Goal: Task Accomplishment & Management: Manage account settings

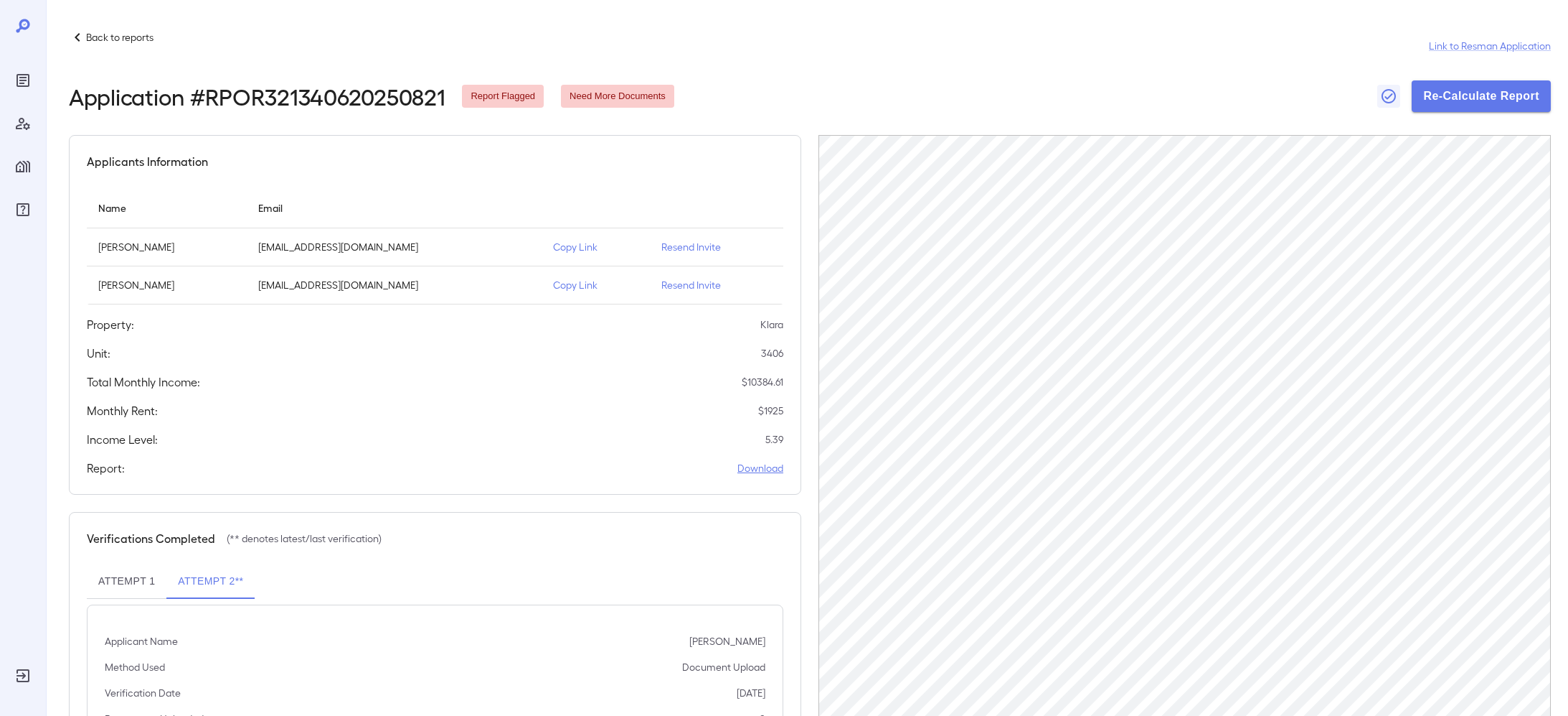
scroll to position [124, 0]
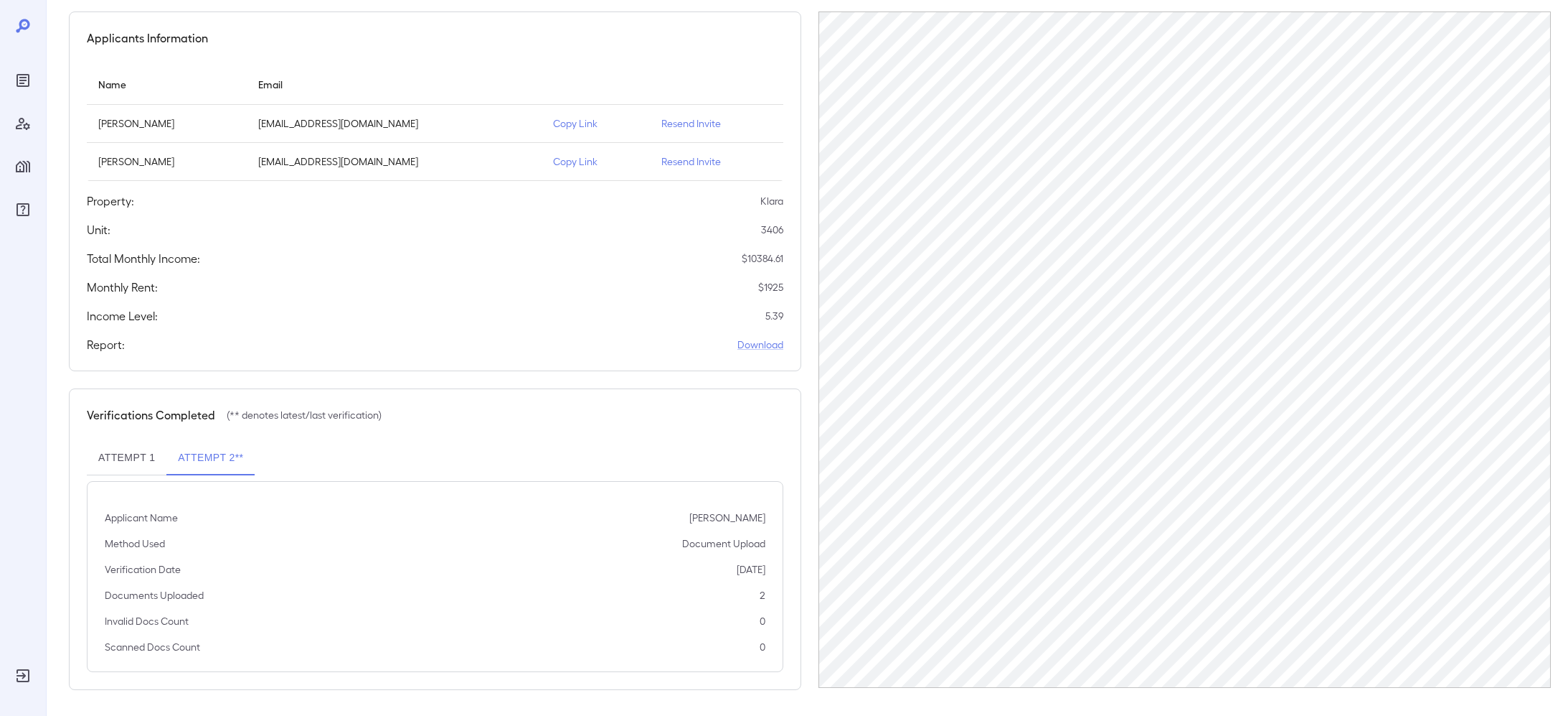
click at [18, 69] on div "Reports" at bounding box center [23, 81] width 23 height 23
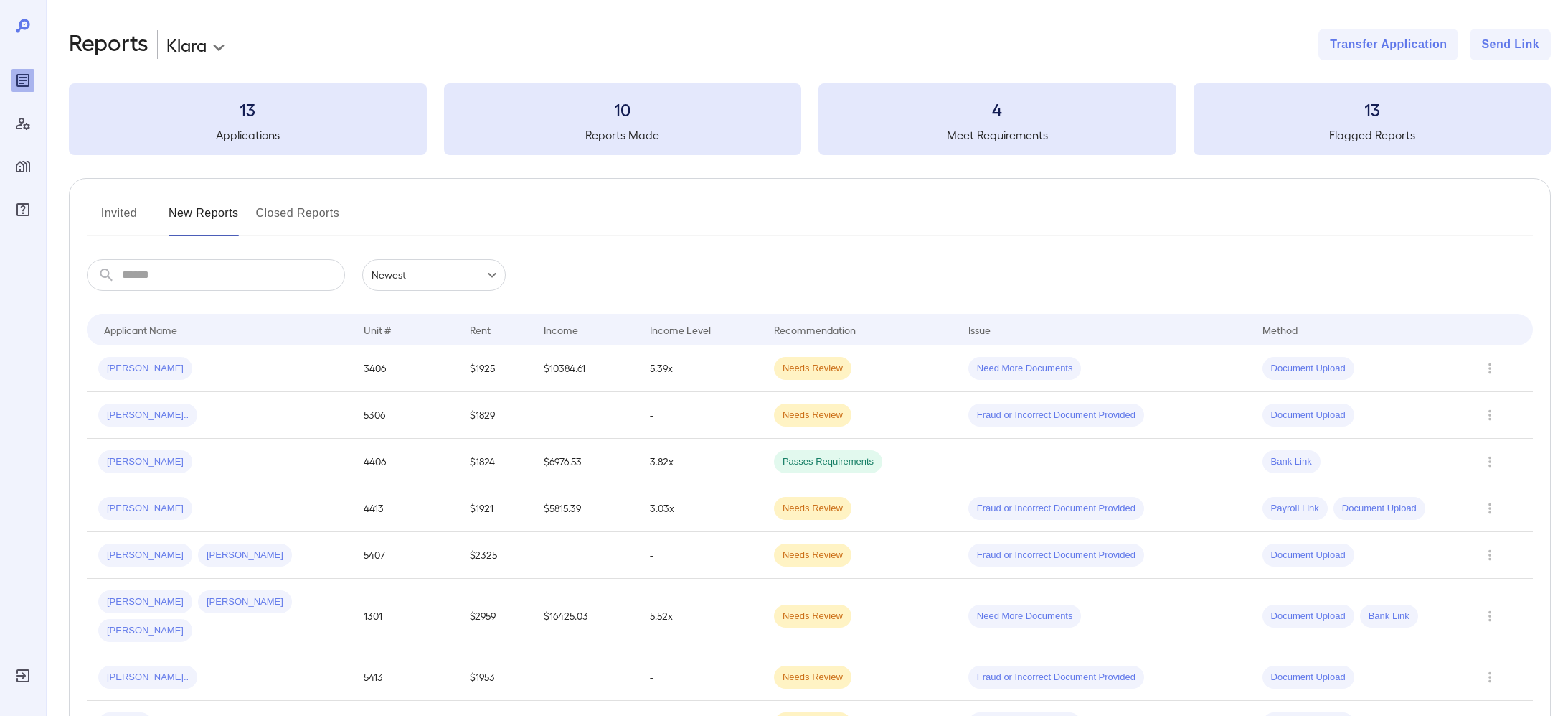
click at [210, 61] on div "**********" at bounding box center [810, 459] width 1483 height 859
click at [210, 53] on body "**********" at bounding box center [784, 358] width 1568 height 716
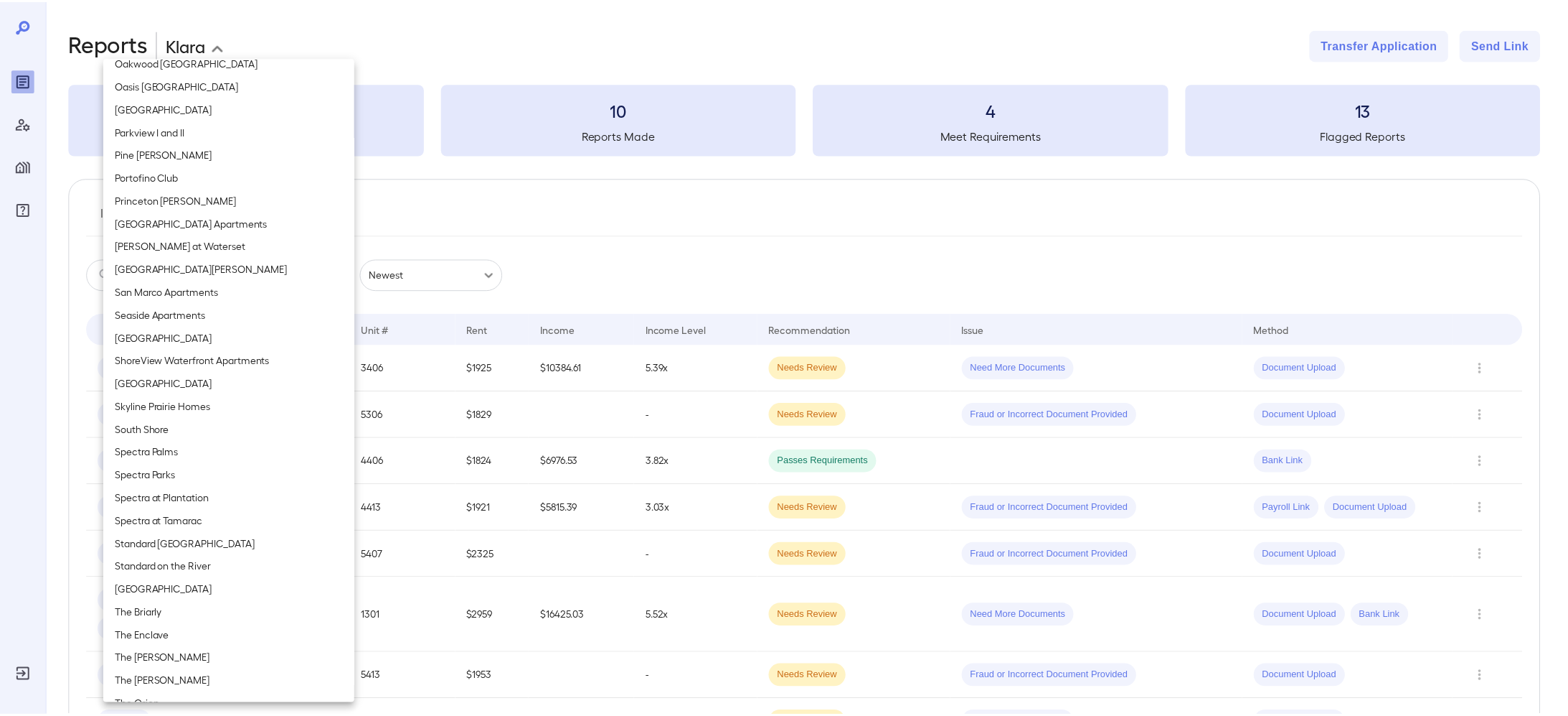
scroll to position [992, 0]
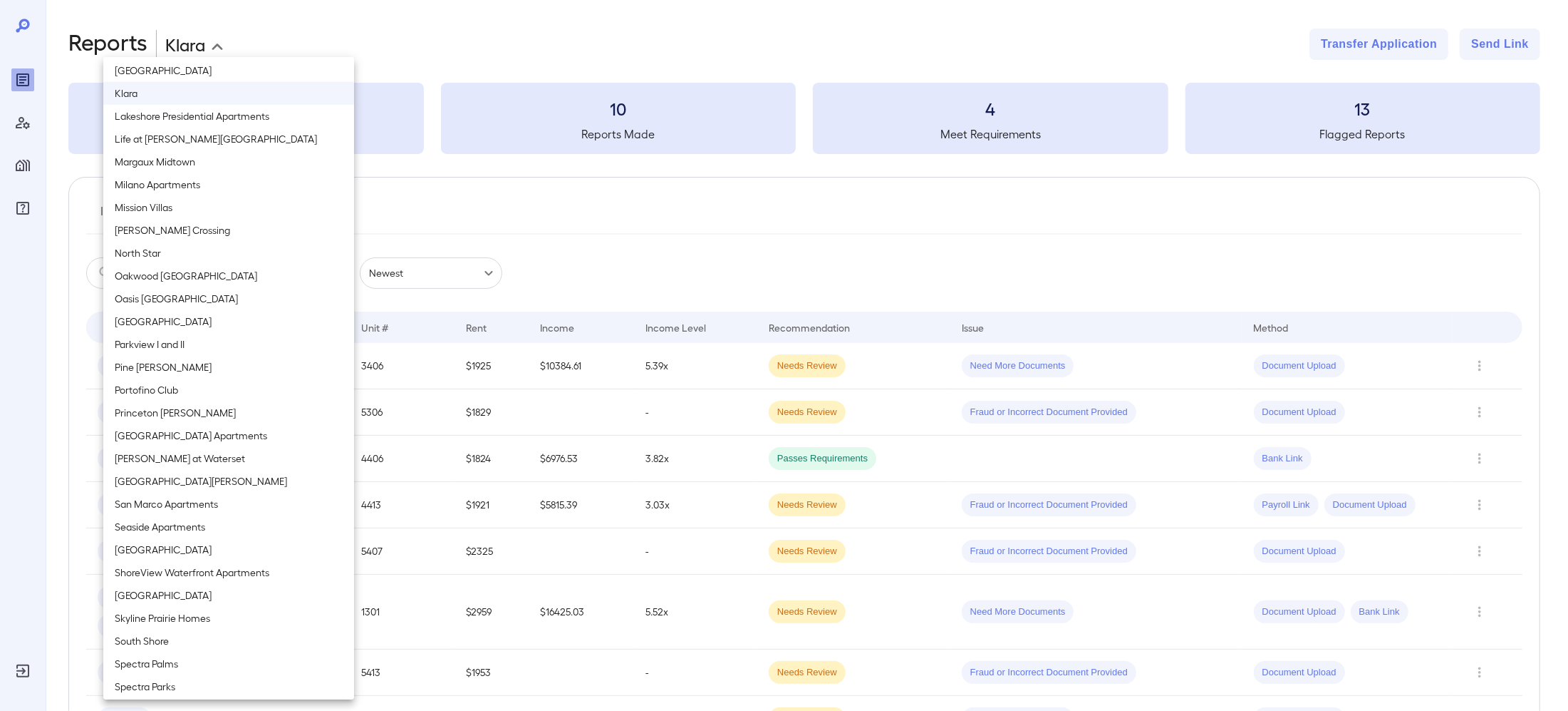
click at [155, 134] on li "Life at [PERSON_NAME][GEOGRAPHIC_DATA]" at bounding box center [228, 139] width 251 height 23
type input "**********"
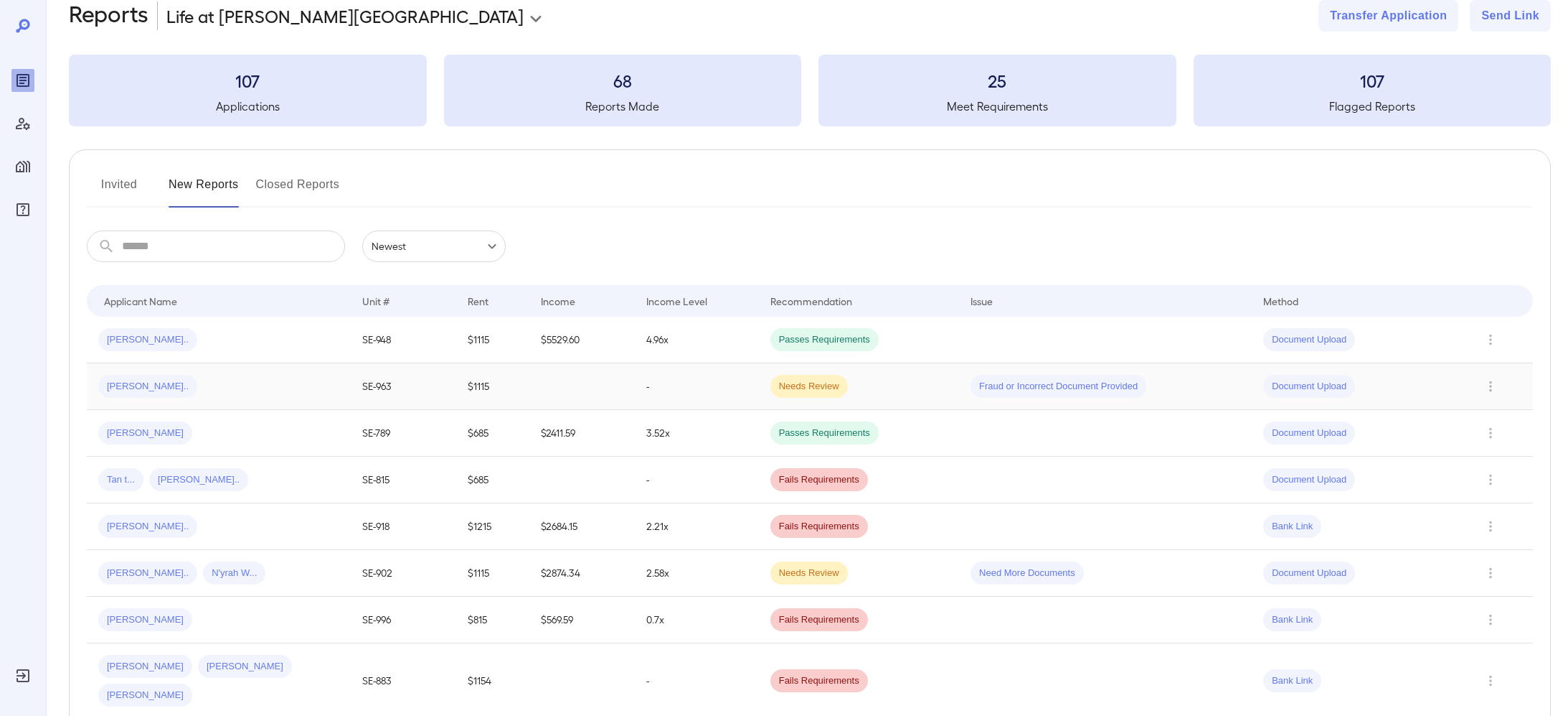
scroll to position [71, 0]
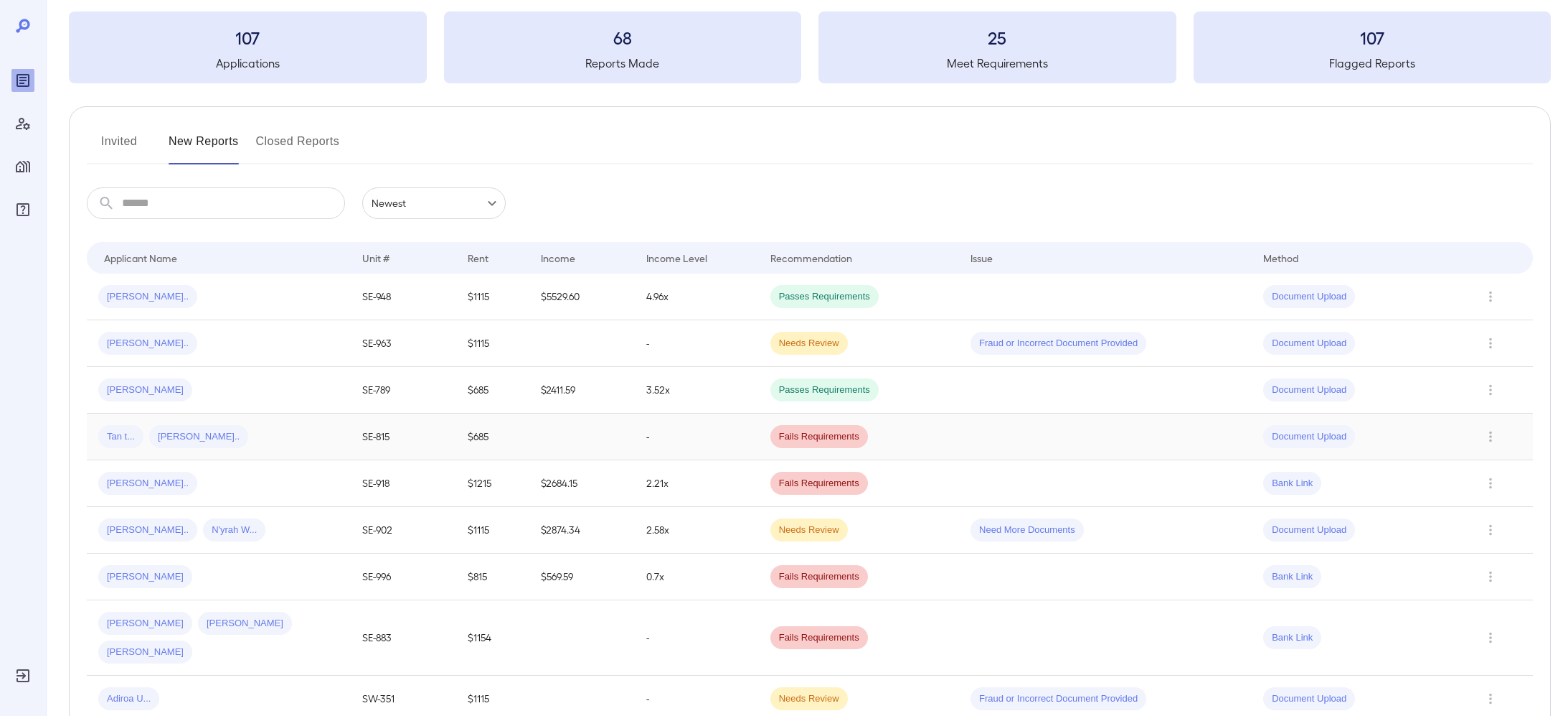
click at [214, 436] on div "Tan t... Keit T..." at bounding box center [218, 437] width 241 height 23
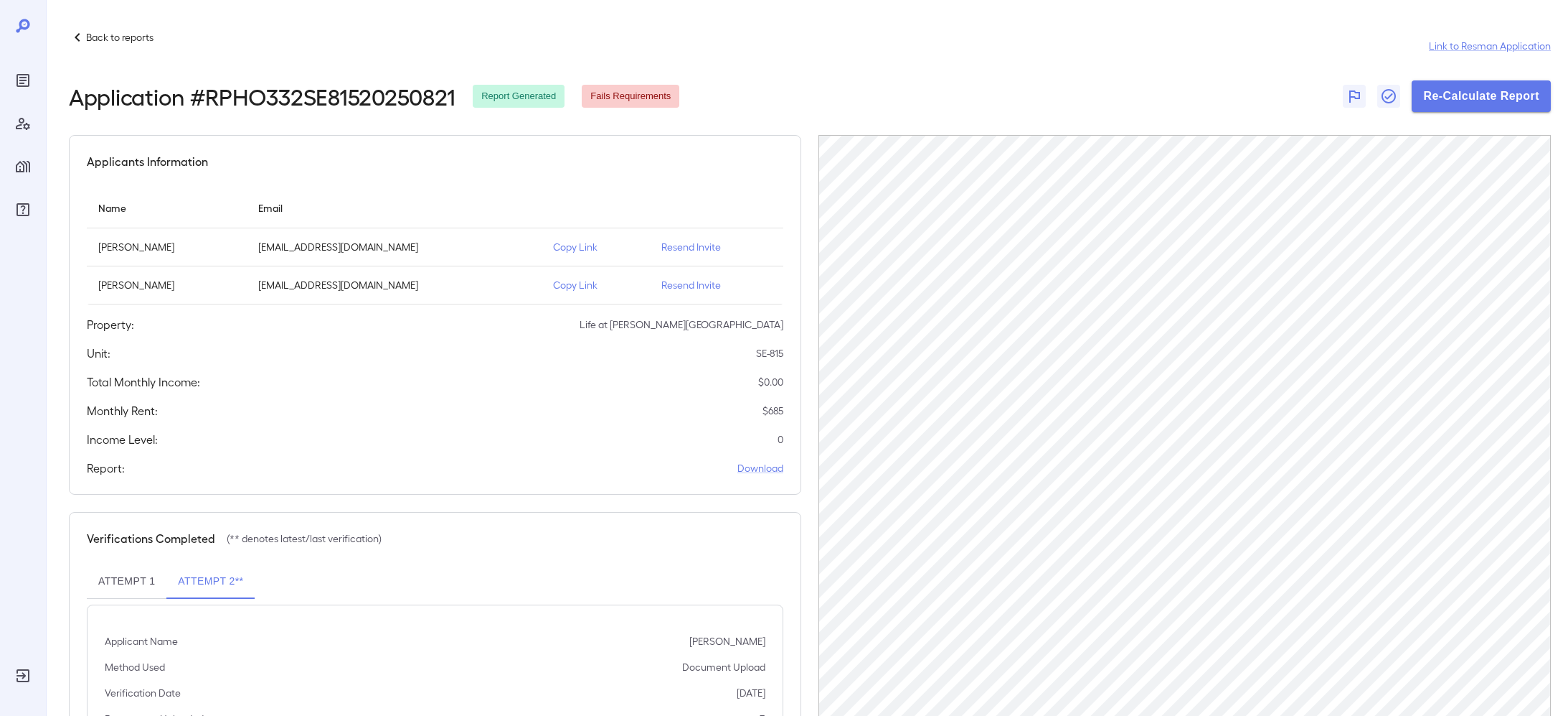
click at [81, 40] on icon at bounding box center [77, 37] width 17 height 17
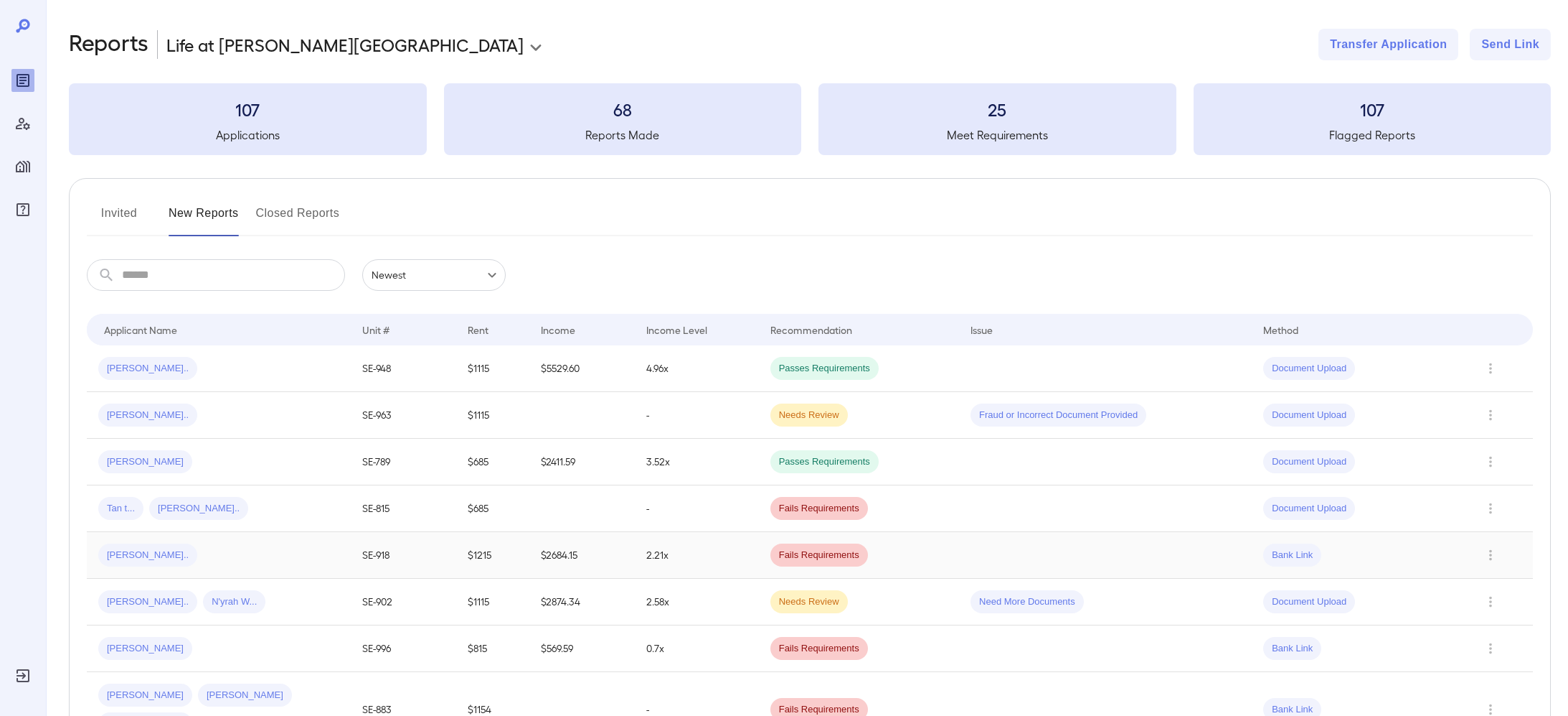
click at [202, 570] on td "Kierra S..." at bounding box center [219, 555] width 264 height 47
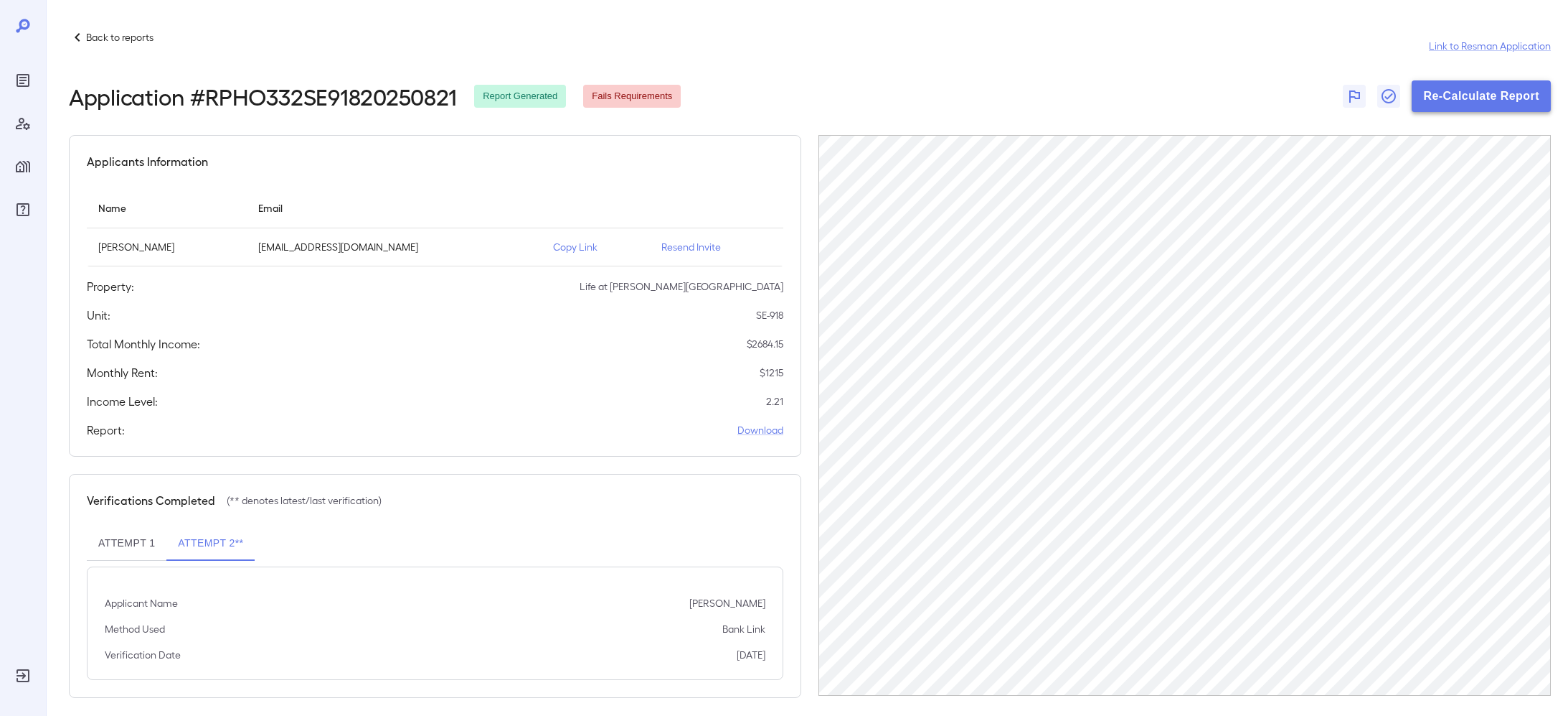
click at [1512, 94] on button "Re-Calculate Report" at bounding box center [1482, 96] width 139 height 32
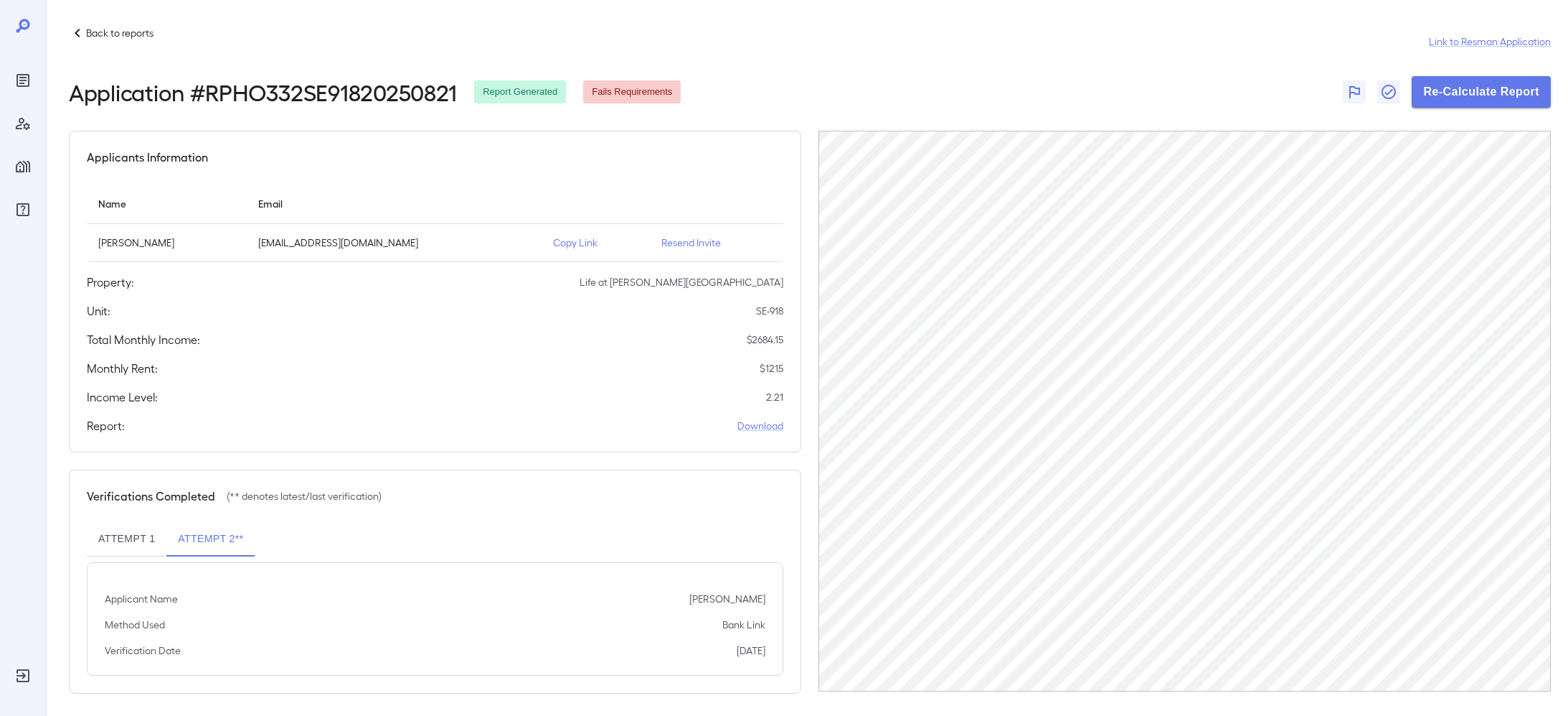
scroll to position [8, 0]
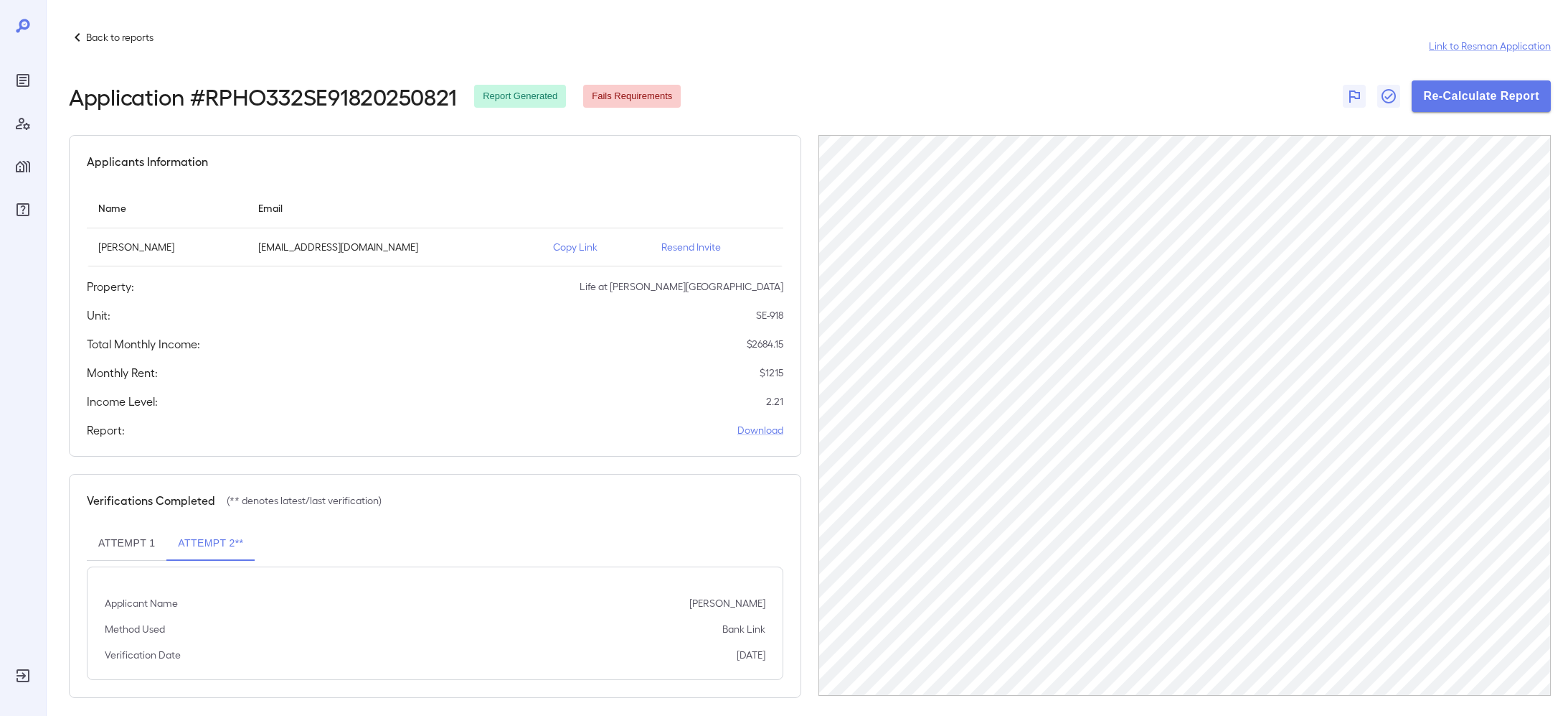
click at [66, 42] on div "Back to reports Link to Resman Application Application # RPHO332SE91820250821 R…" at bounding box center [807, 363] width 1522 height 727
click at [78, 37] on icon at bounding box center [77, 37] width 17 height 17
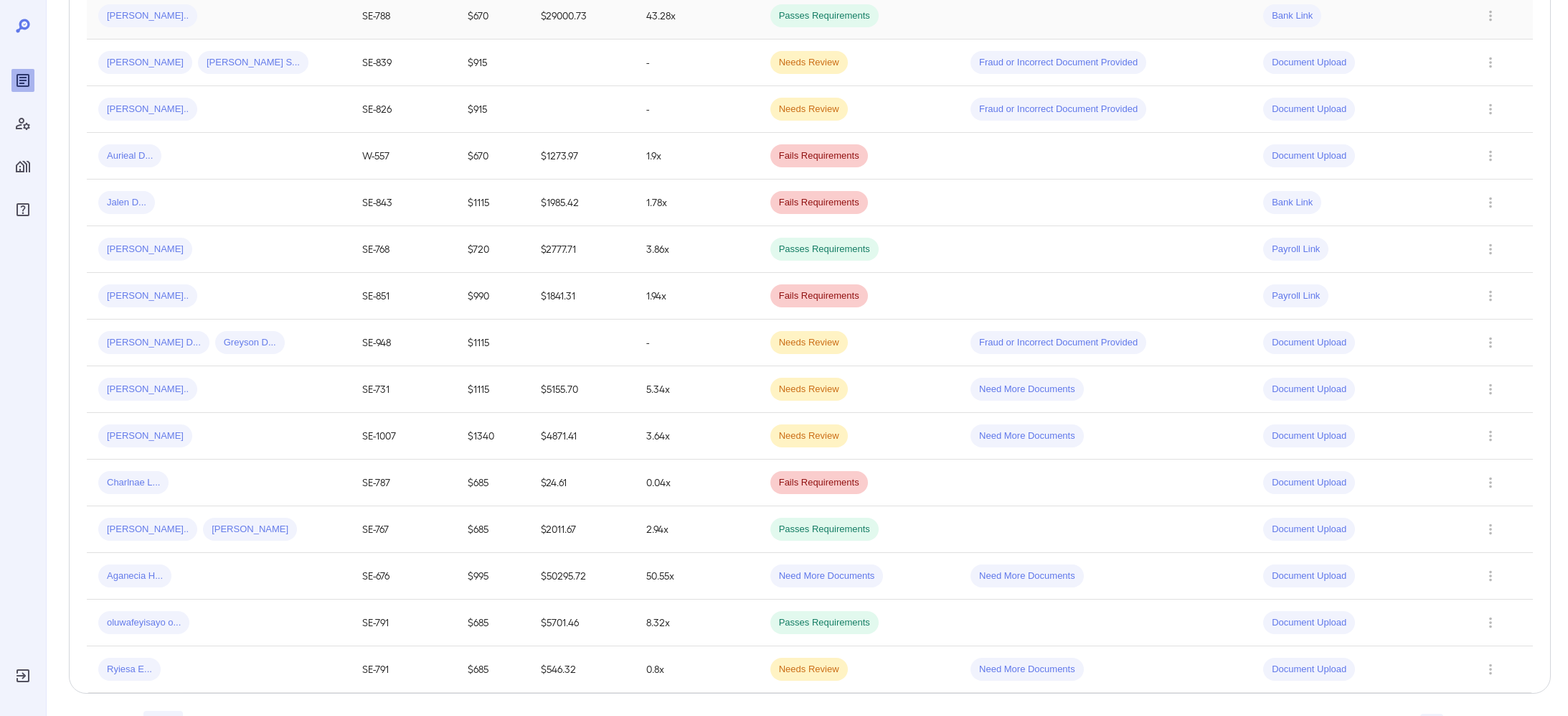
scroll to position [865, 0]
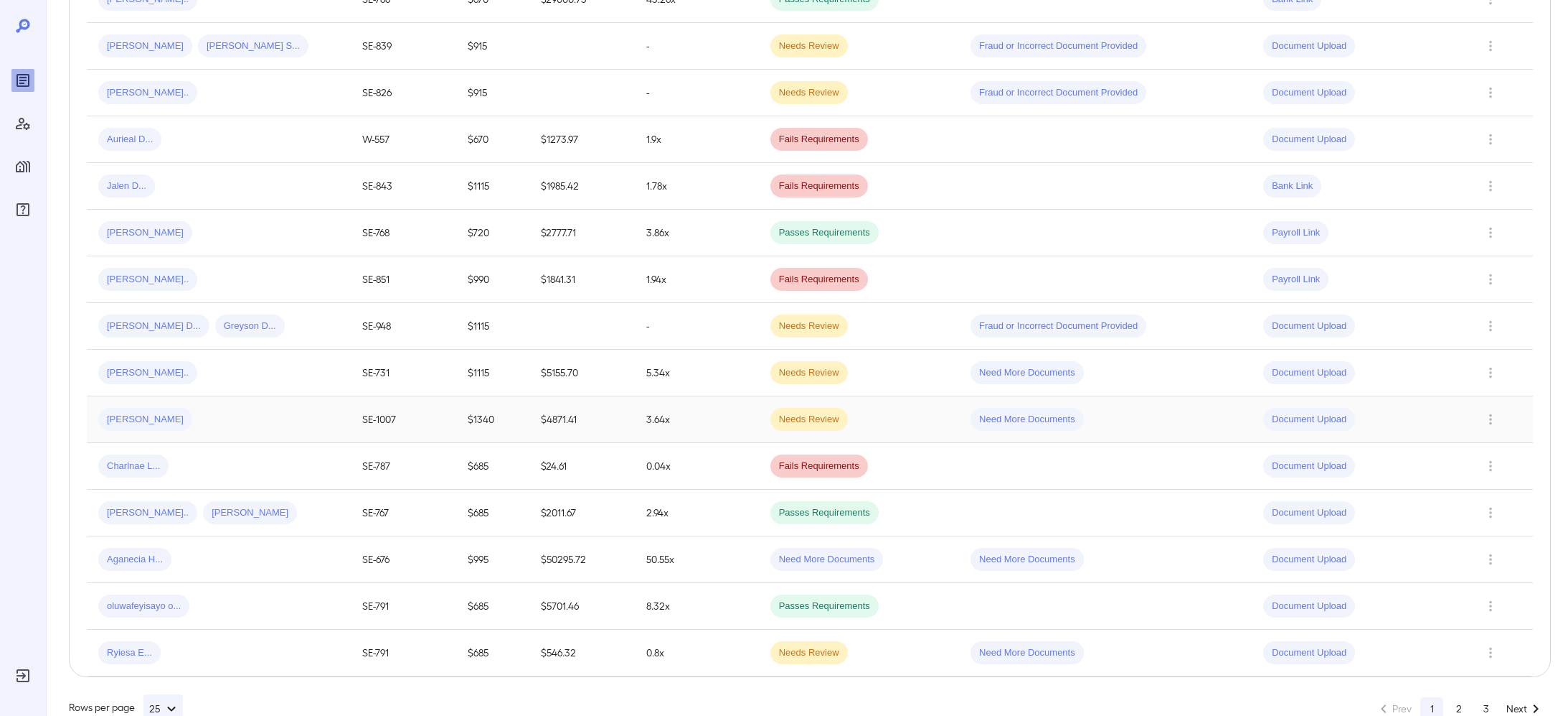
click at [186, 408] on div "elizabeth F..." at bounding box center [218, 419] width 241 height 23
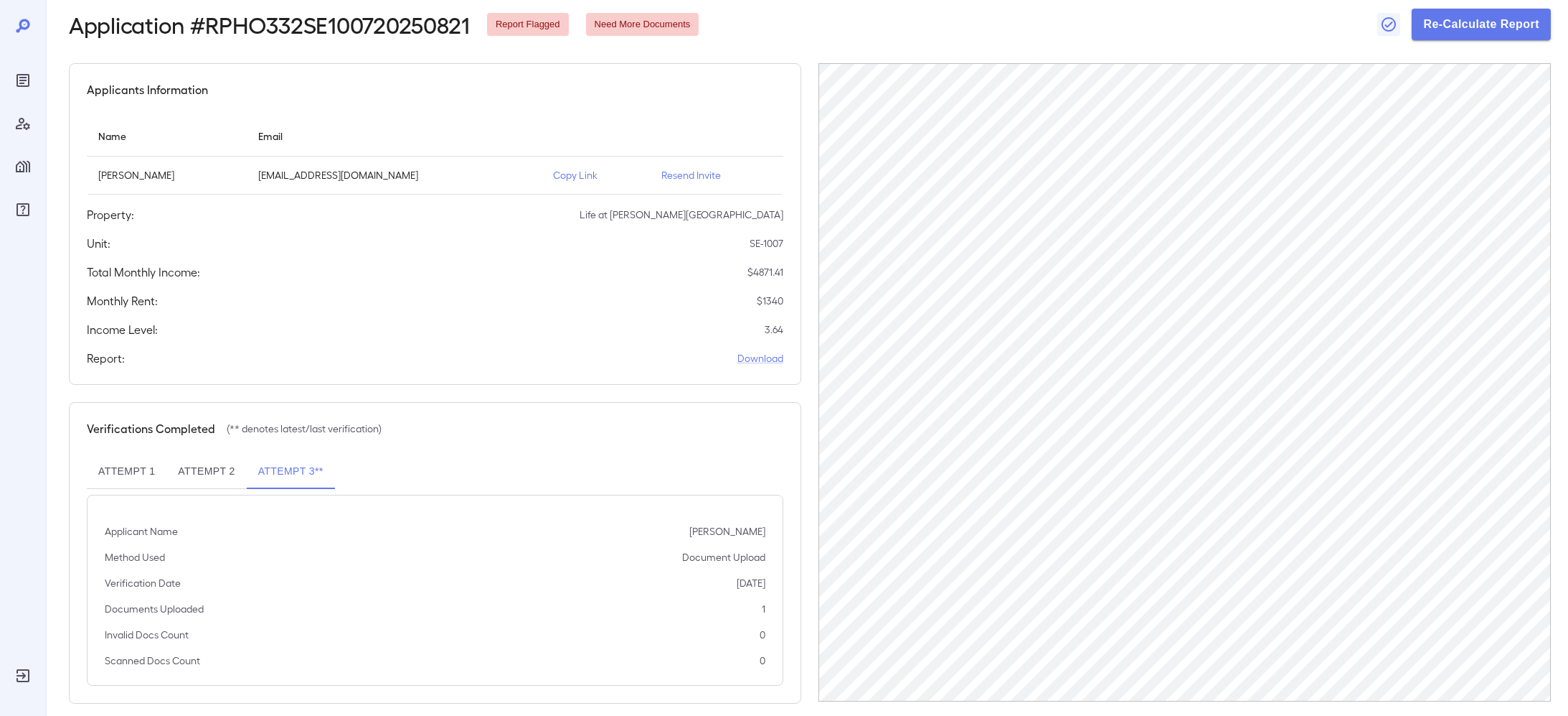
scroll to position [86, 0]
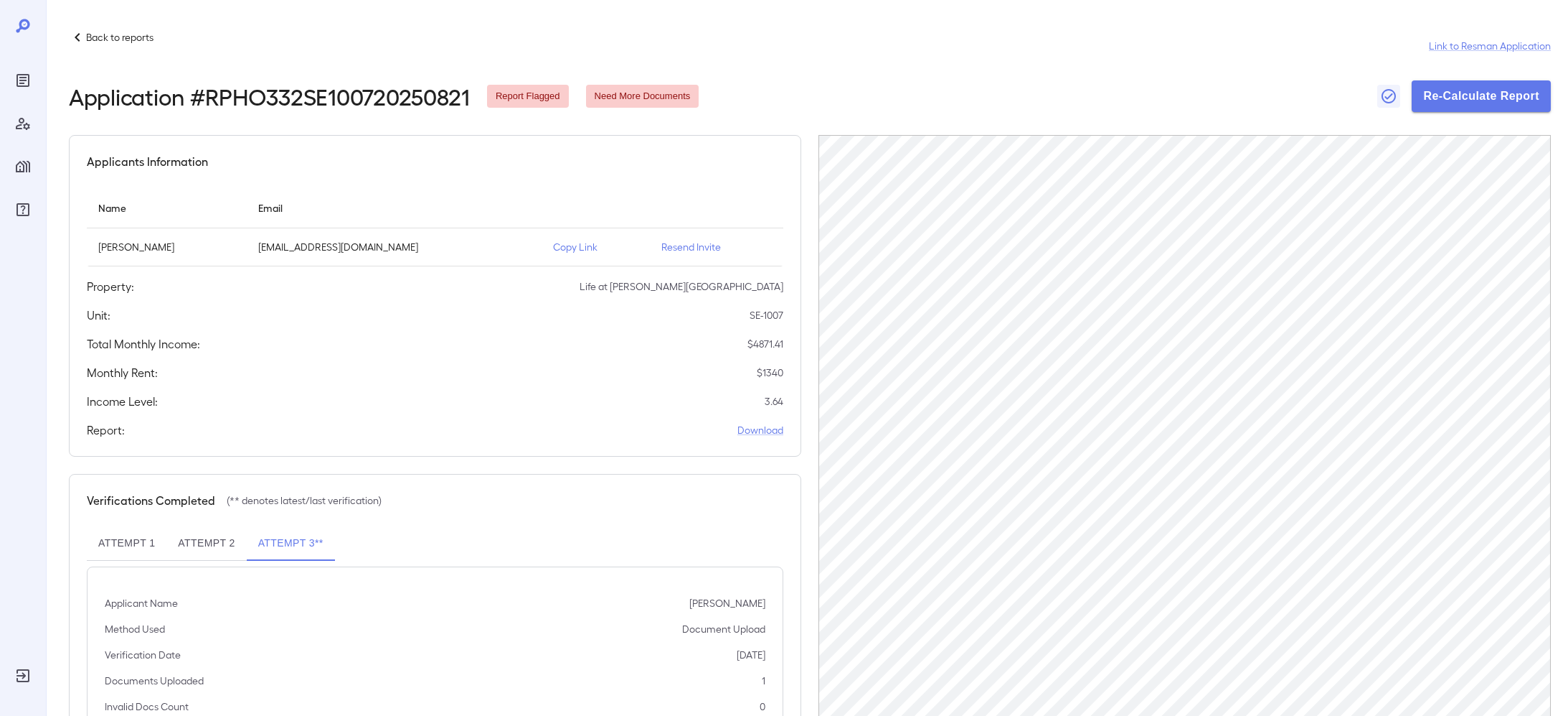
scroll to position [86, 0]
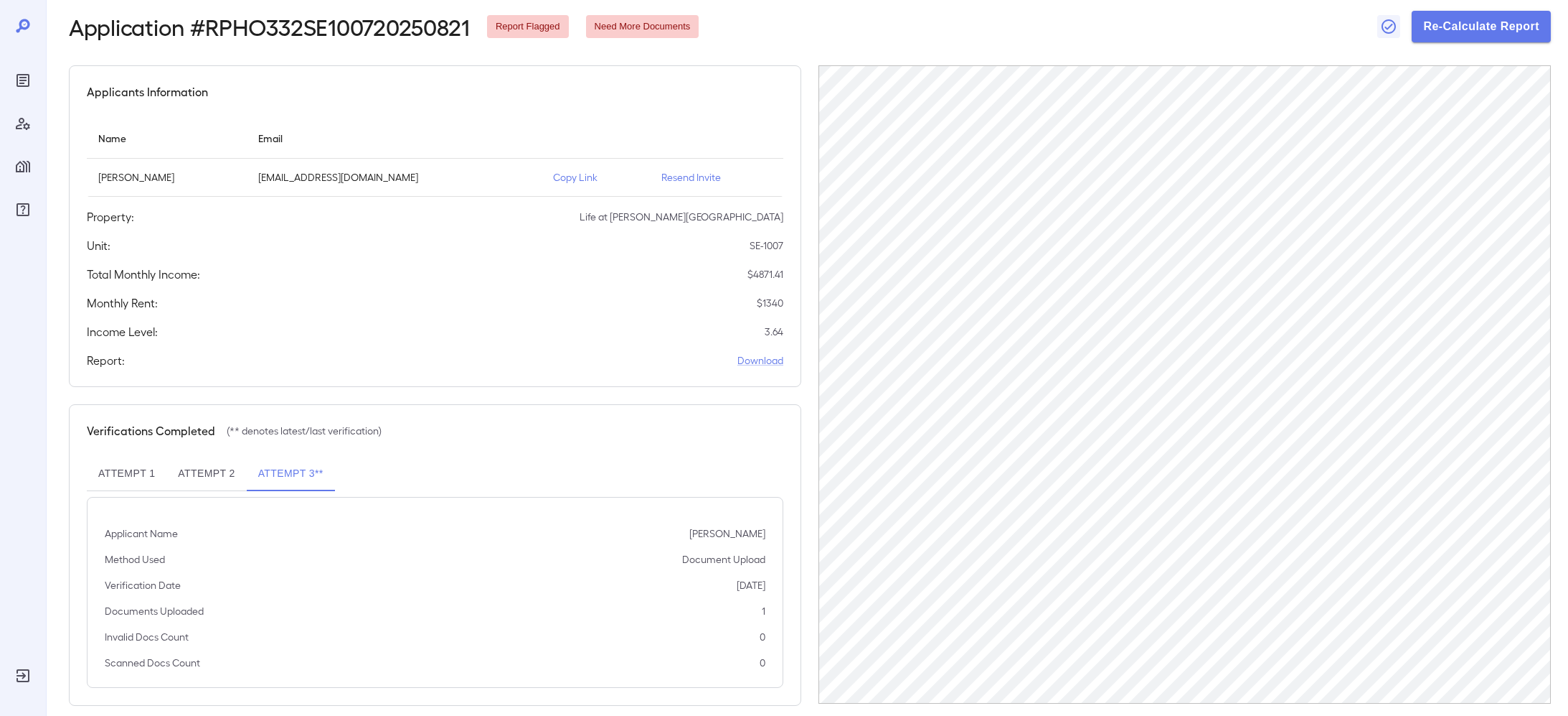
scroll to position [71, 0]
